Goal: Task Accomplishment & Management: Manage account settings

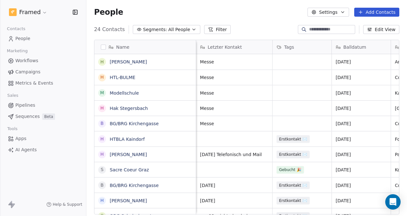
scroll to position [185, 316]
